Goal: Information Seeking & Learning: Learn about a topic

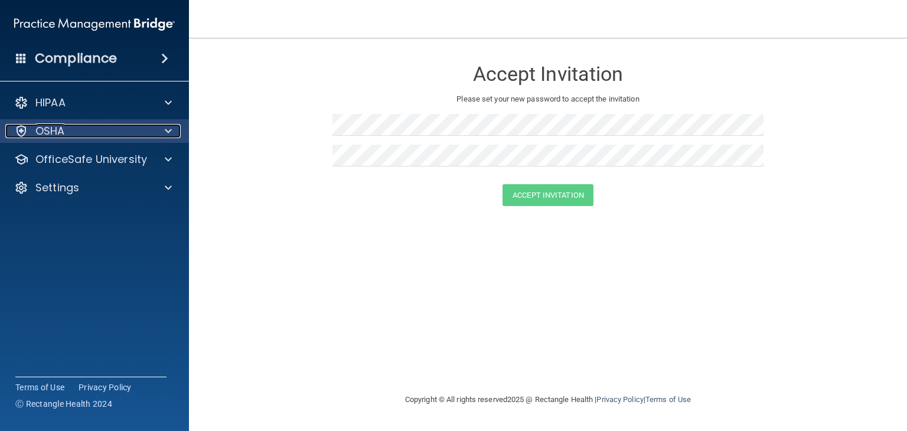
click at [119, 130] on div "OSHA" at bounding box center [78, 131] width 146 height 14
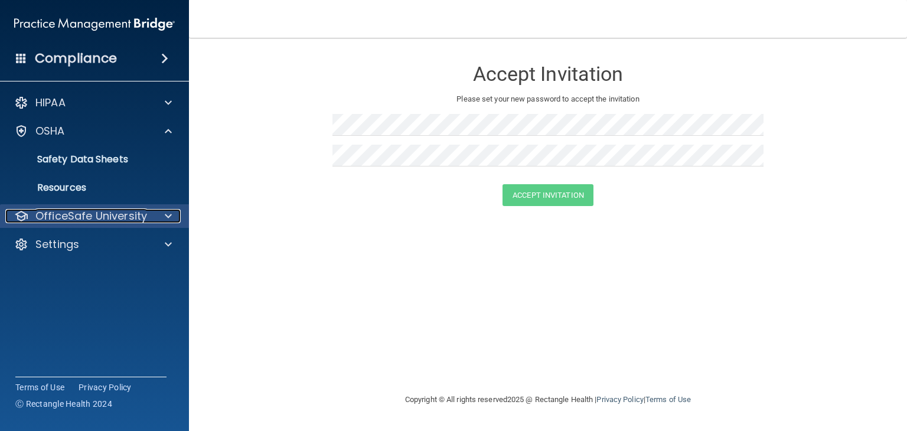
click at [144, 216] on p "OfficeSafe University" at bounding box center [91, 216] width 112 height 14
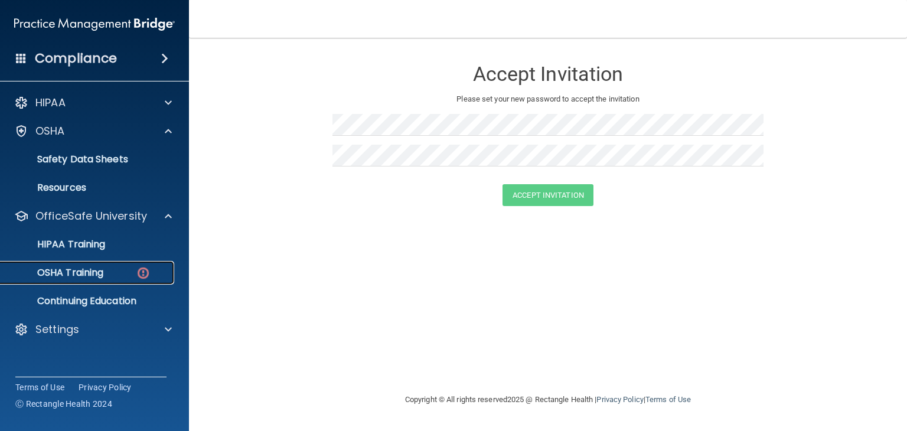
click at [114, 267] on div "OSHA Training" at bounding box center [88, 273] width 161 height 12
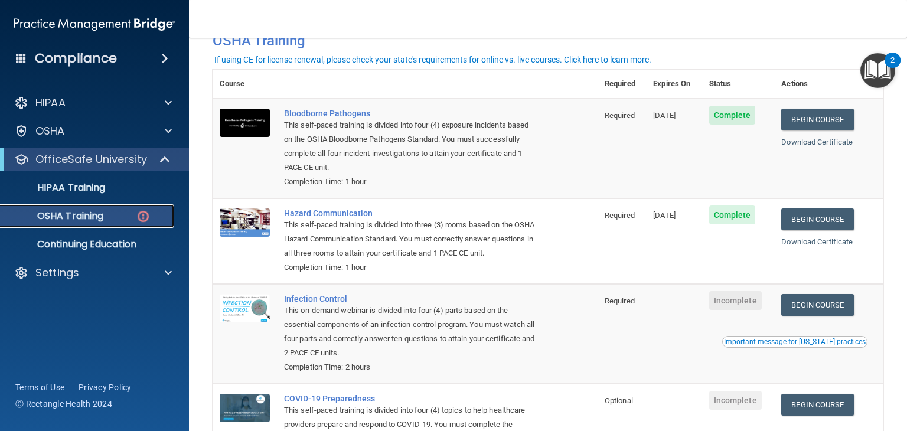
scroll to position [90, 0]
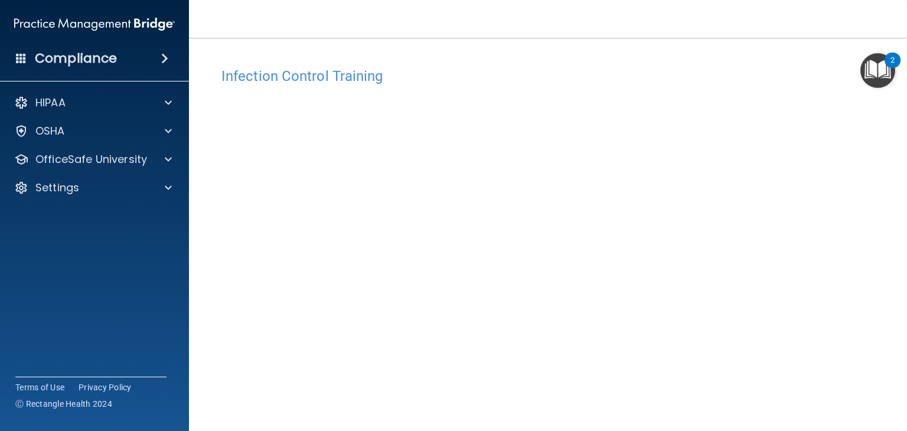
scroll to position [74, 0]
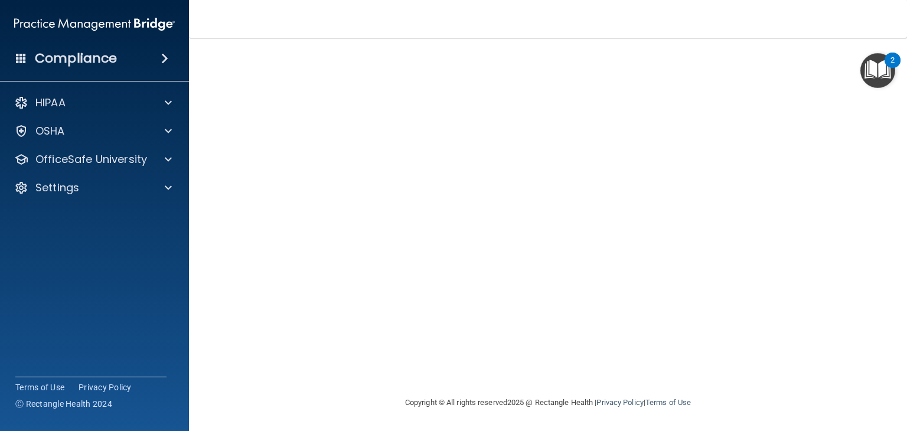
click at [382, 394] on div "Copyright © All rights reserved 2025 @ Rectangle Health | Privacy Policy | Term…" at bounding box center [547, 403] width 431 height 38
